Goal: Check status: Check status

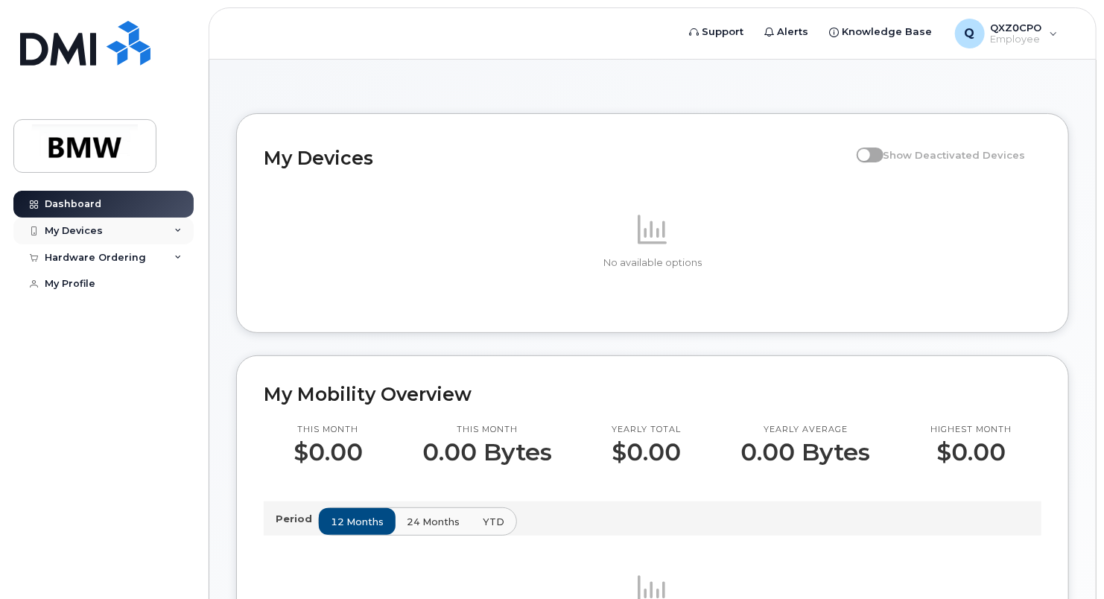
click at [101, 232] on div "My Devices" at bounding box center [103, 230] width 180 height 27
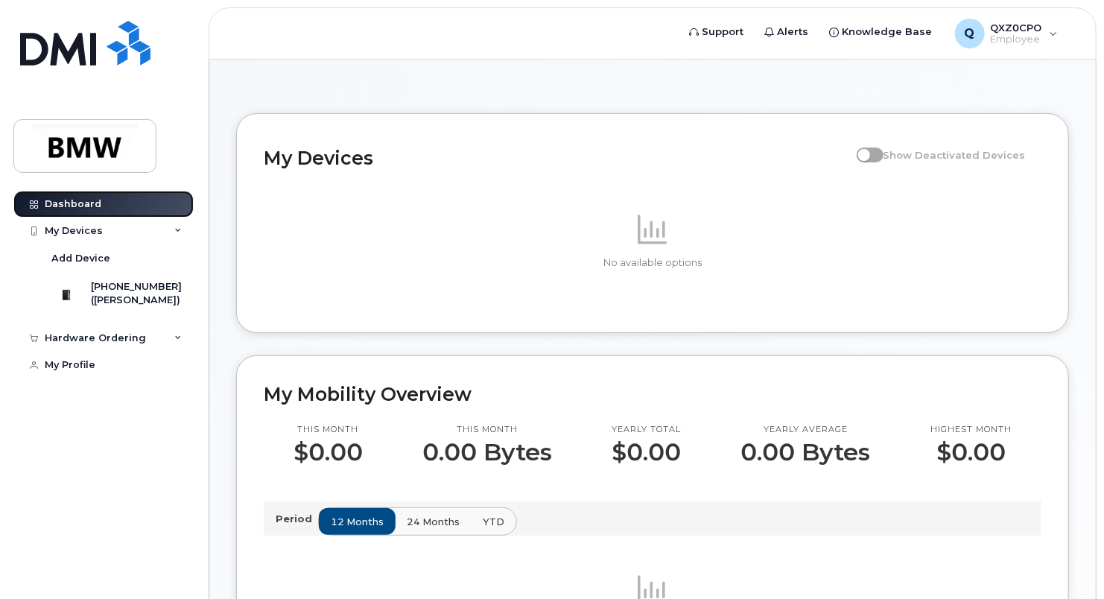
click at [85, 208] on div "Dashboard" at bounding box center [73, 204] width 57 height 12
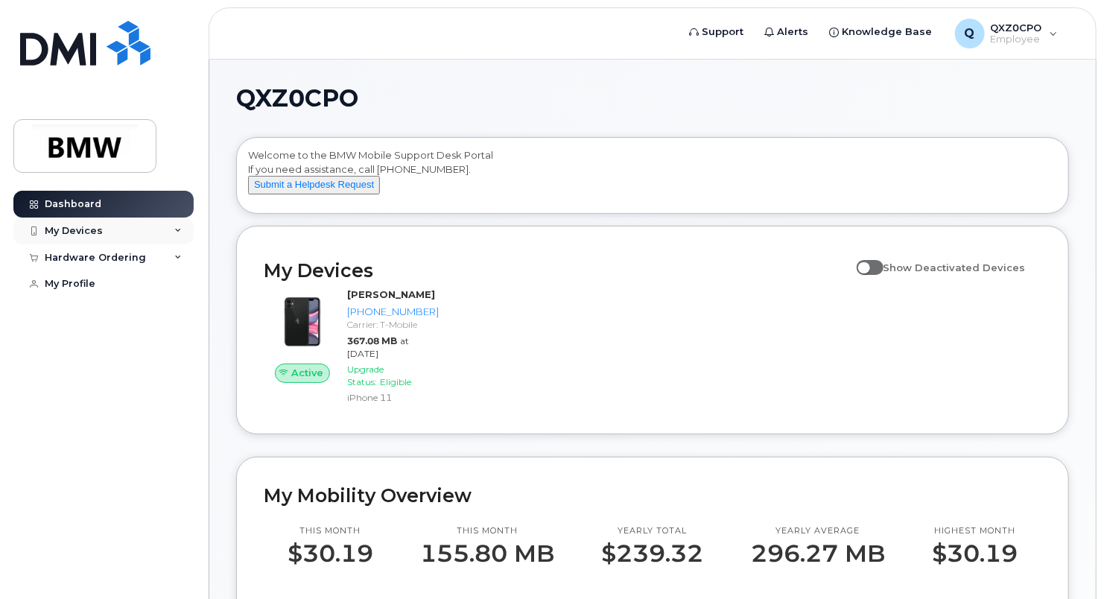
click at [86, 232] on div "My Devices" at bounding box center [74, 231] width 58 height 12
click at [107, 344] on div "Hardware Ordering" at bounding box center [95, 338] width 101 height 12
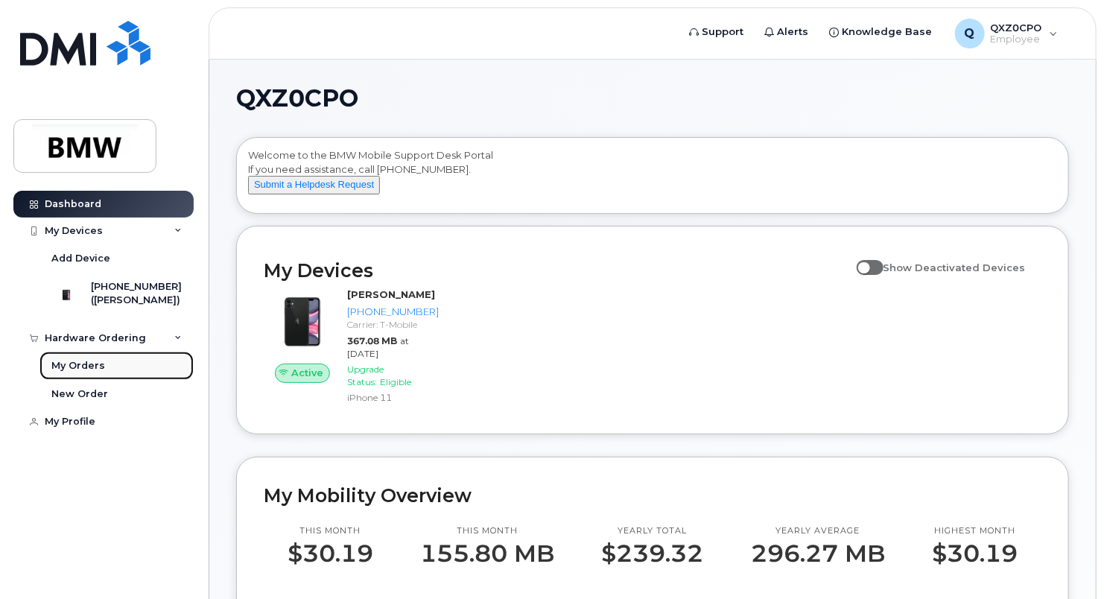
click at [92, 372] on div "My Orders" at bounding box center [78, 365] width 54 height 13
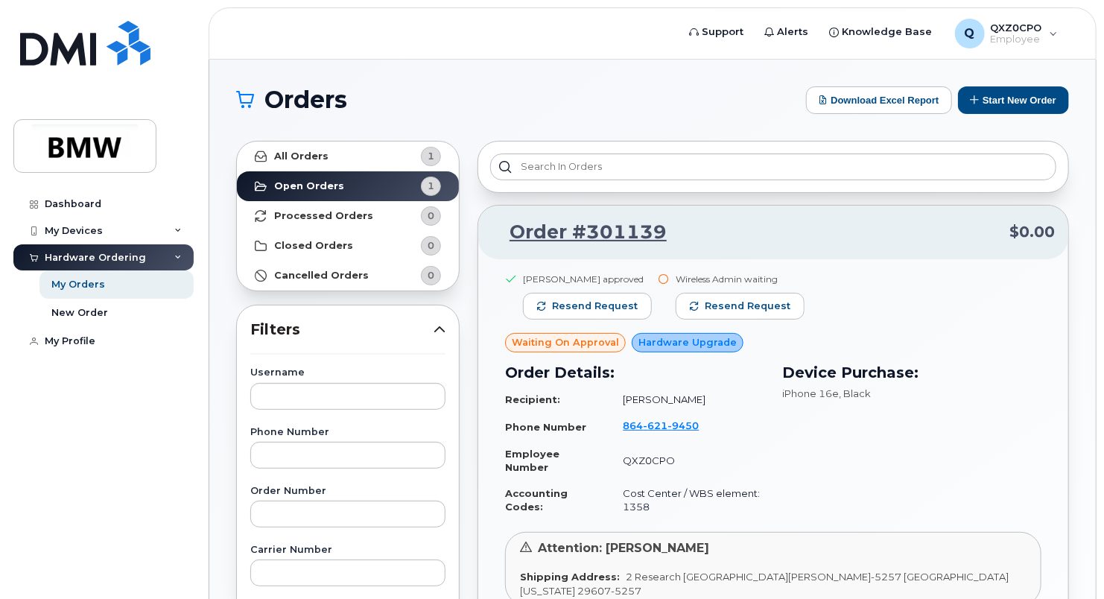
click at [581, 337] on span "Waiting On Approval" at bounding box center [565, 342] width 107 height 14
click at [649, 340] on span "Hardware Upgrade" at bounding box center [687, 342] width 98 height 14
